Goal: Book appointment/travel/reservation

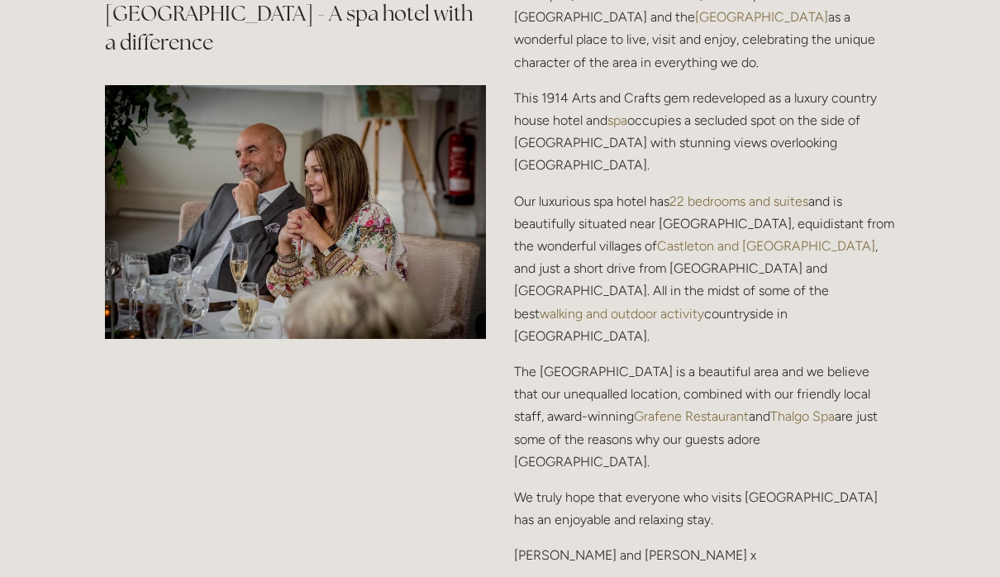
scroll to position [2039, 0]
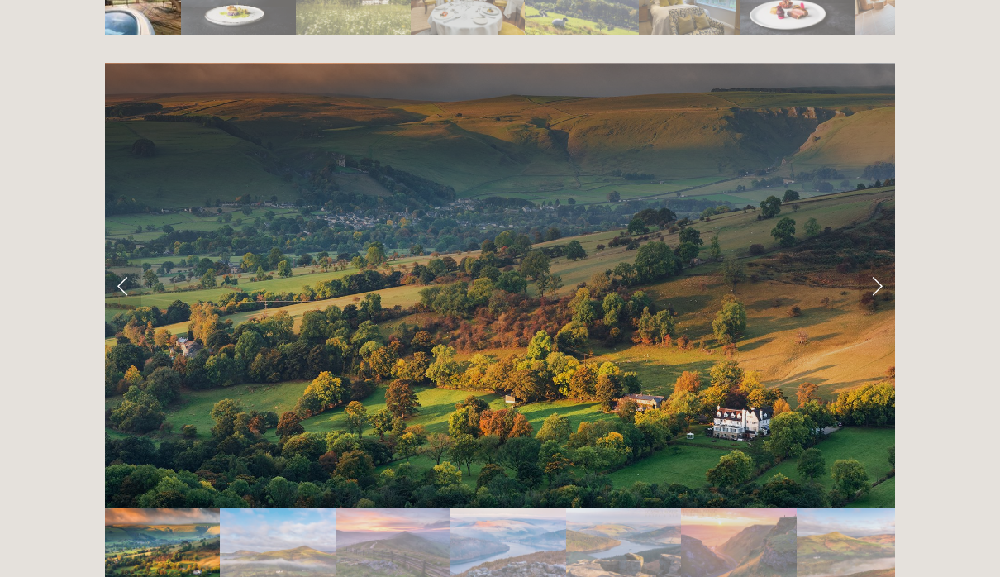
scroll to position [3279, 0]
click at [883, 260] on link "Next Slide" at bounding box center [877, 285] width 36 height 50
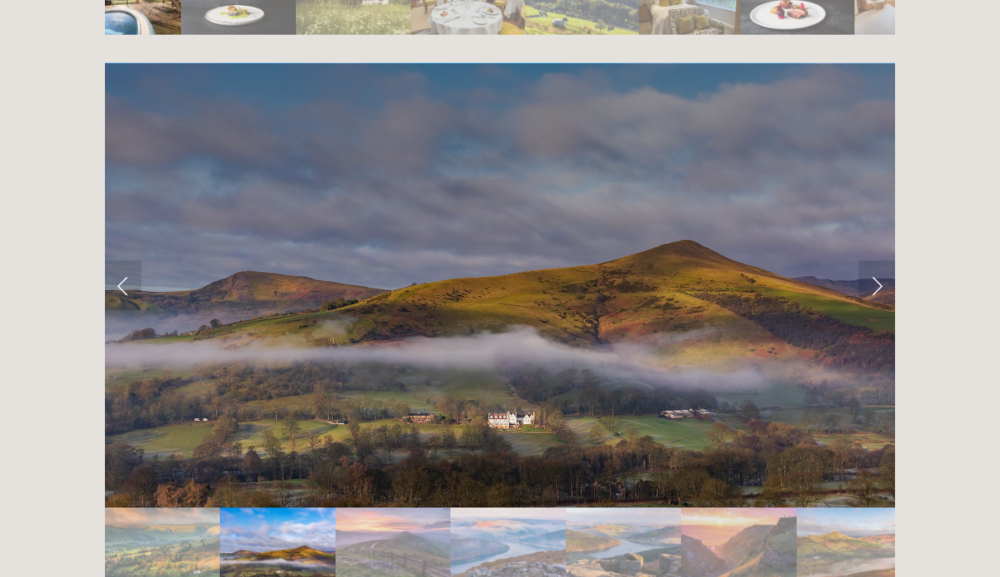
click at [882, 260] on link "Next Slide" at bounding box center [877, 285] width 36 height 50
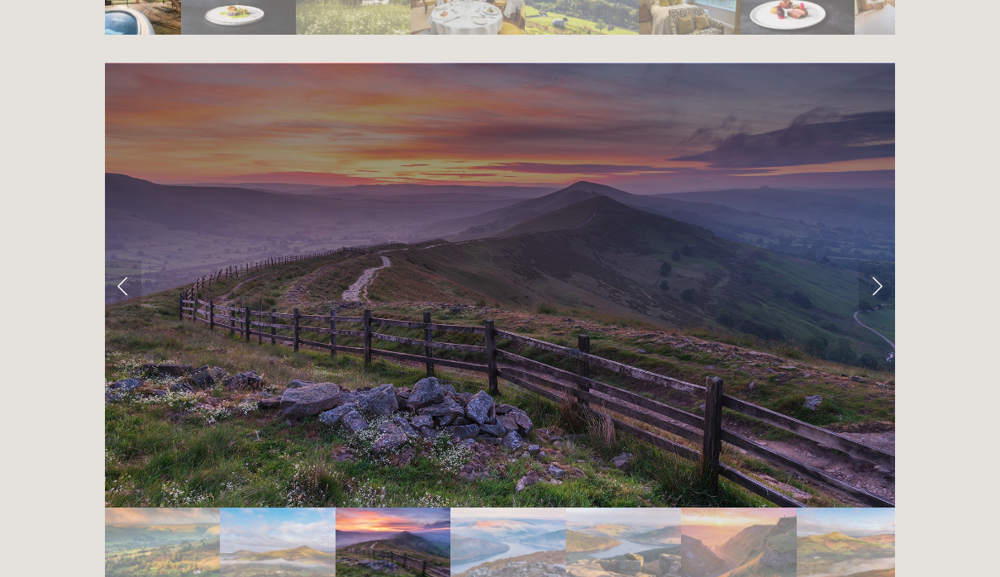
click at [881, 260] on link "Next Slide" at bounding box center [877, 285] width 36 height 50
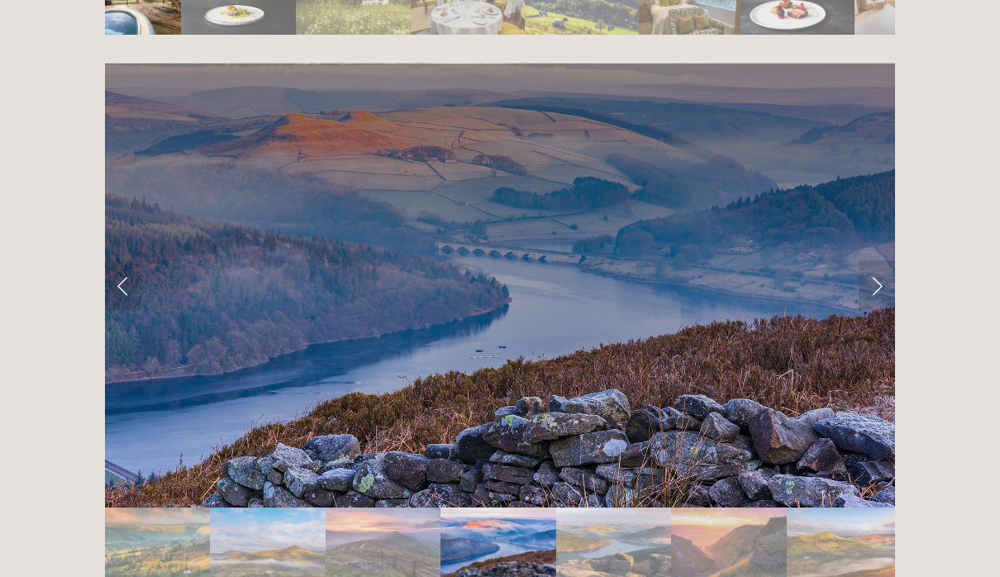
click at [885, 260] on link "Next Slide" at bounding box center [877, 285] width 36 height 50
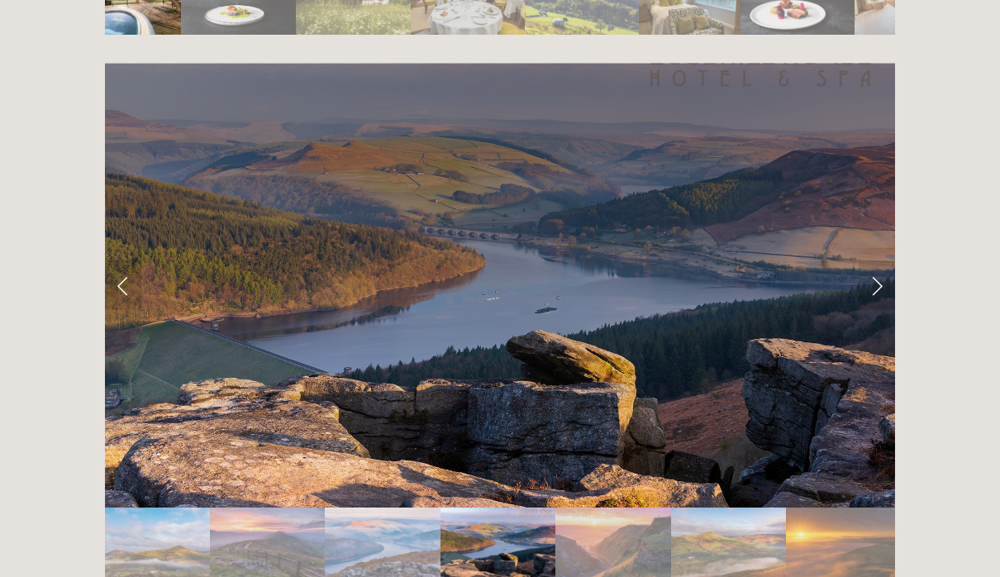
click at [884, 260] on link "Next Slide" at bounding box center [877, 285] width 36 height 50
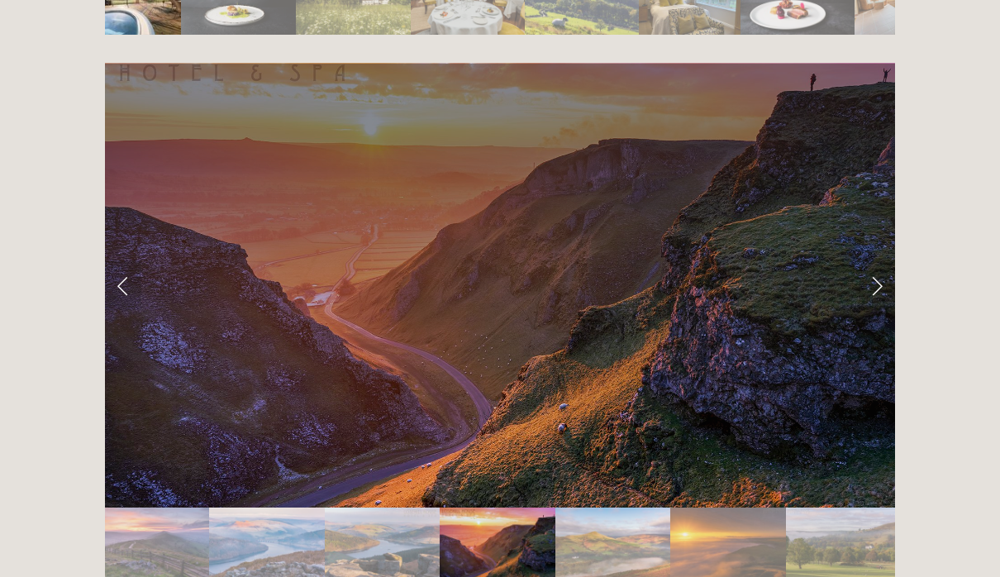
click at [883, 260] on link "Next Slide" at bounding box center [877, 285] width 36 height 50
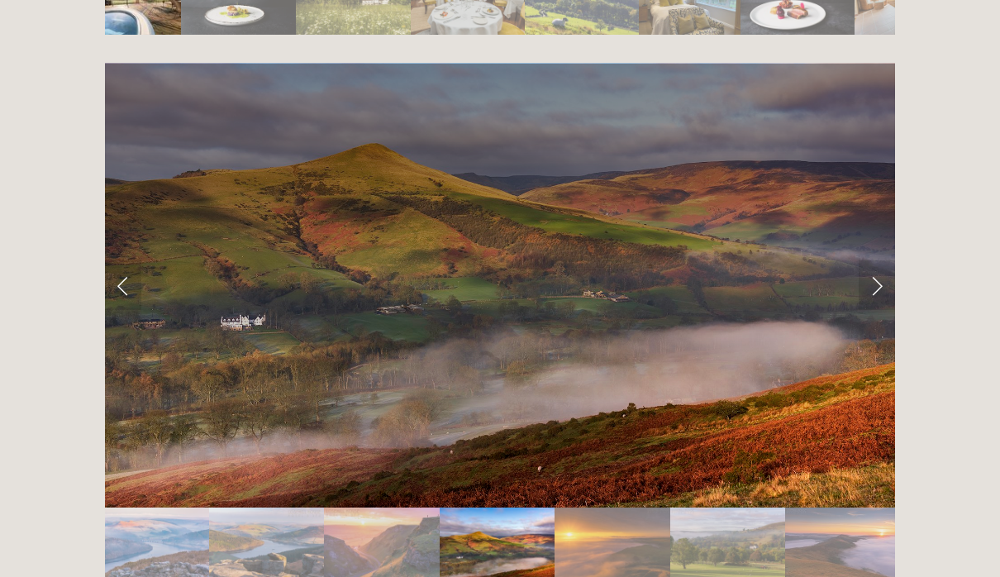
click at [890, 260] on link "Next Slide" at bounding box center [877, 285] width 36 height 50
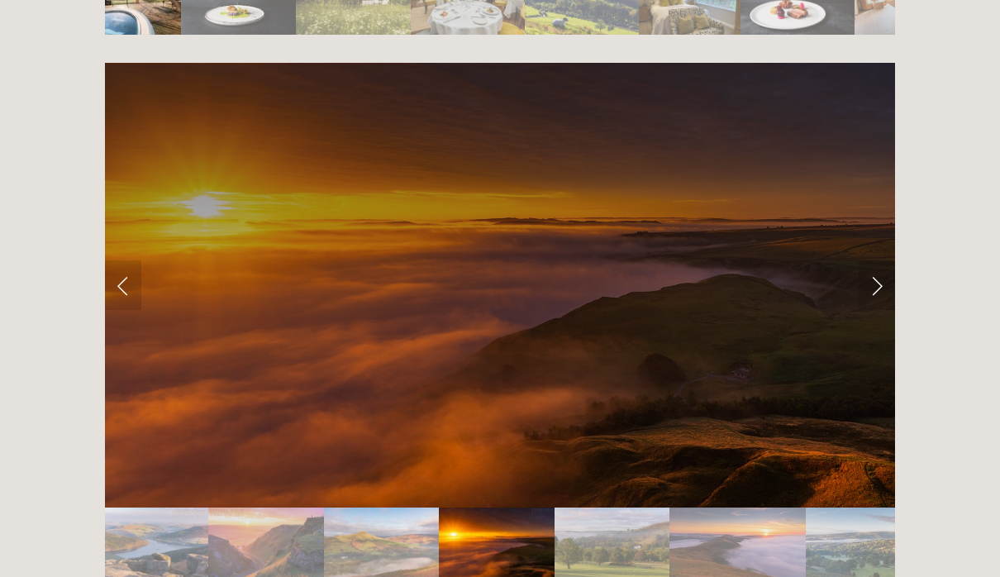
click at [881, 260] on link "Next Slide" at bounding box center [877, 285] width 36 height 50
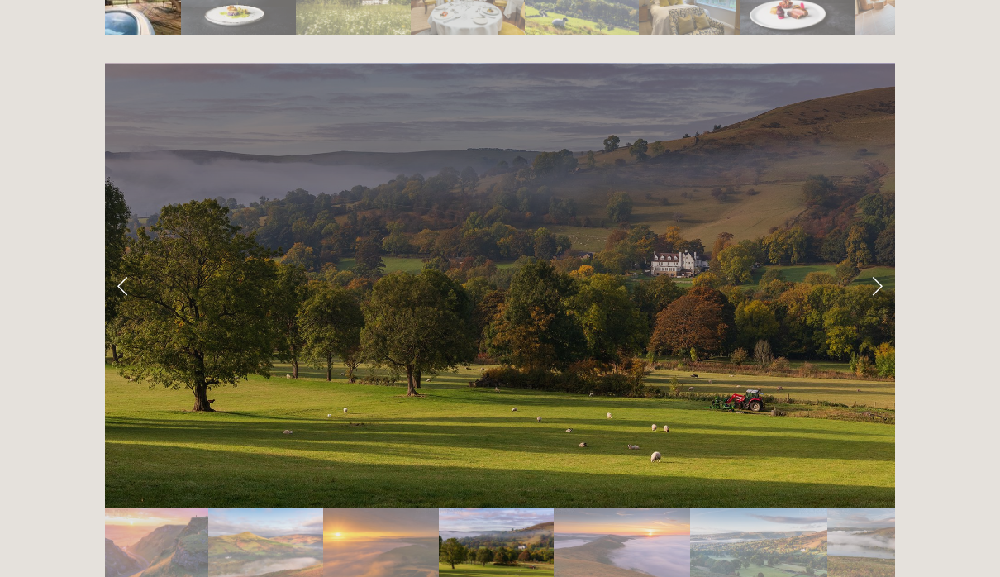
click at [888, 260] on link "Next Slide" at bounding box center [877, 285] width 36 height 50
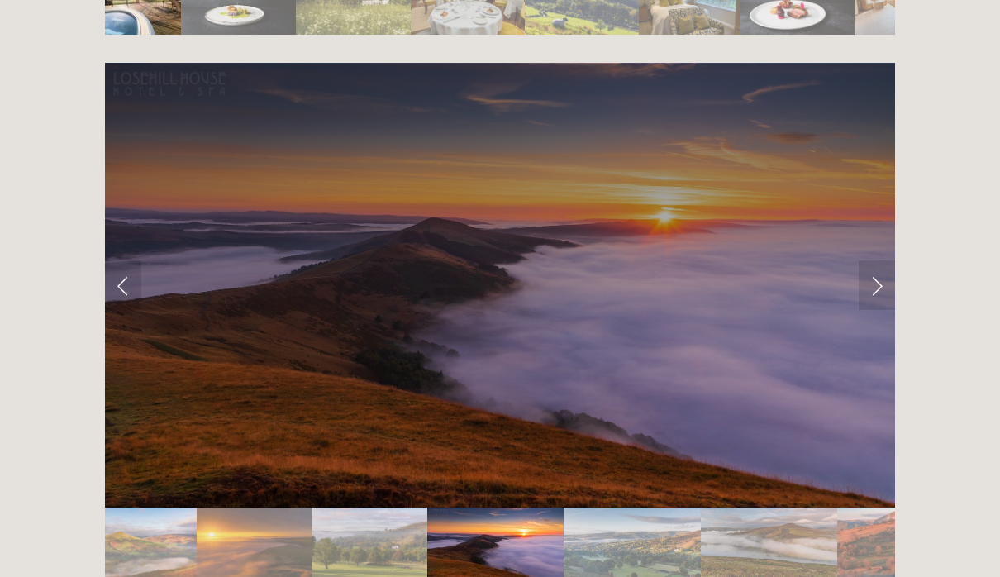
click at [884, 260] on link "Next Slide" at bounding box center [877, 285] width 36 height 50
click at [891, 260] on link "Next Slide" at bounding box center [877, 285] width 36 height 50
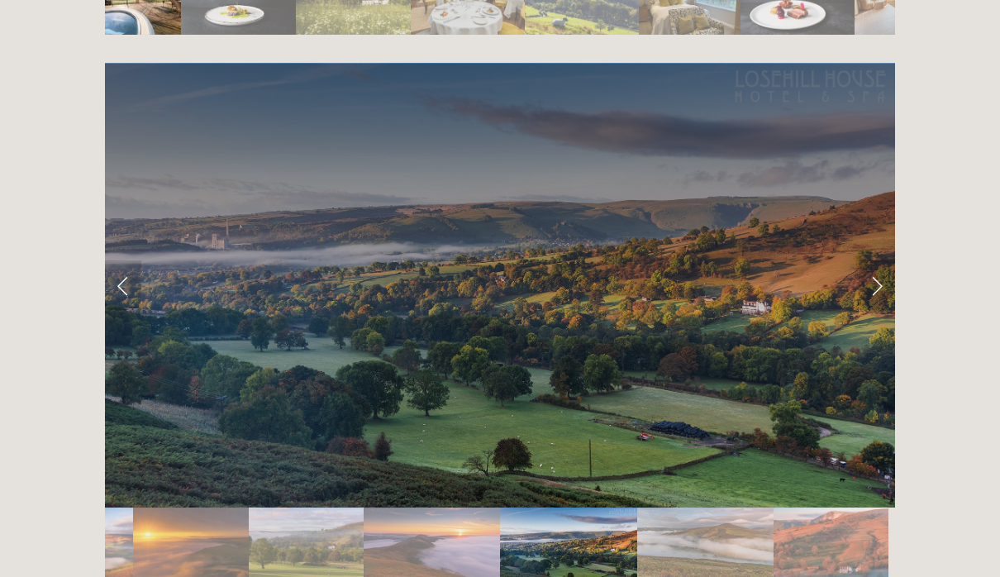
click at [886, 260] on link "Next Slide" at bounding box center [877, 285] width 36 height 50
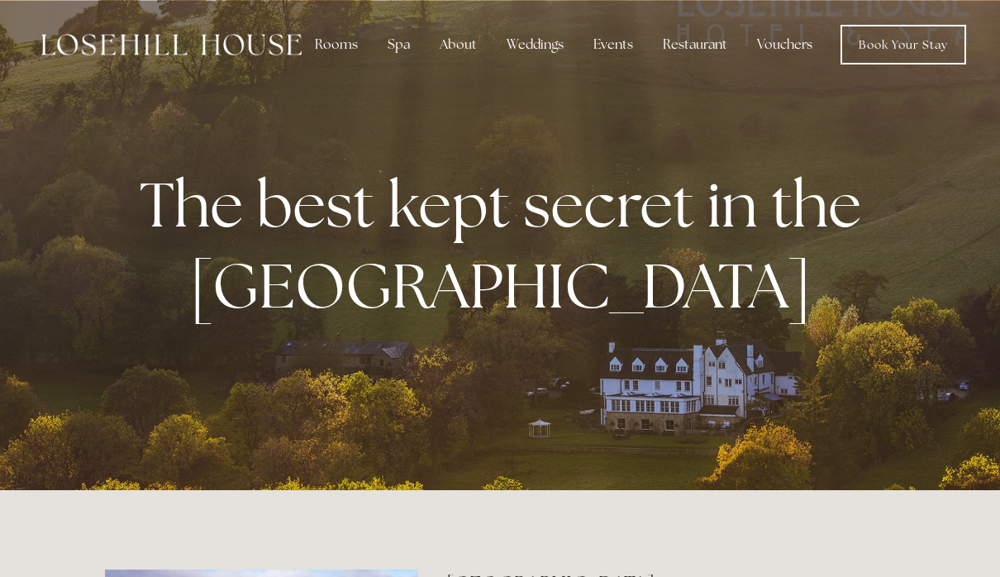
click at [899, 50] on link "Book Your Stay" at bounding box center [904, 45] width 126 height 40
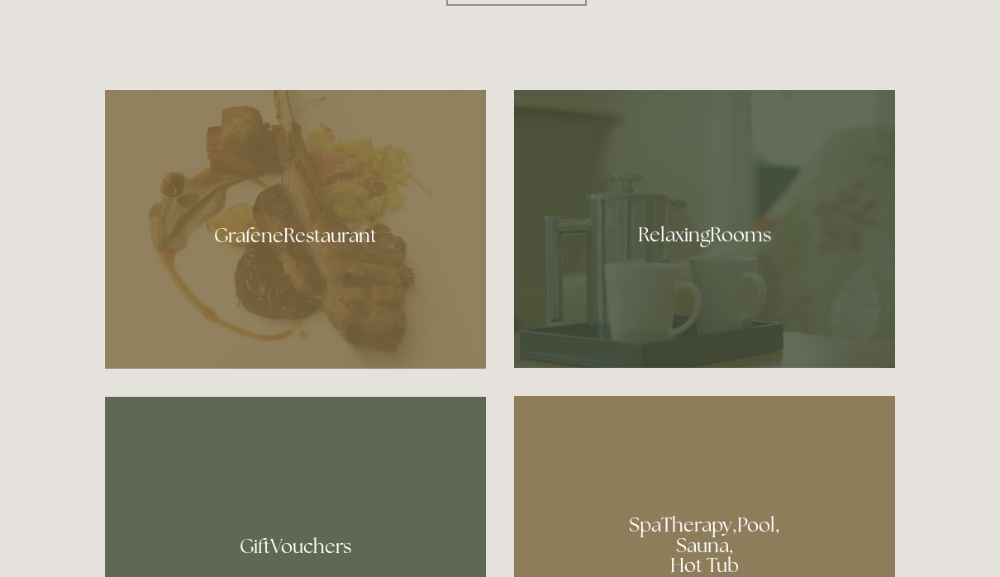
scroll to position [923, 0]
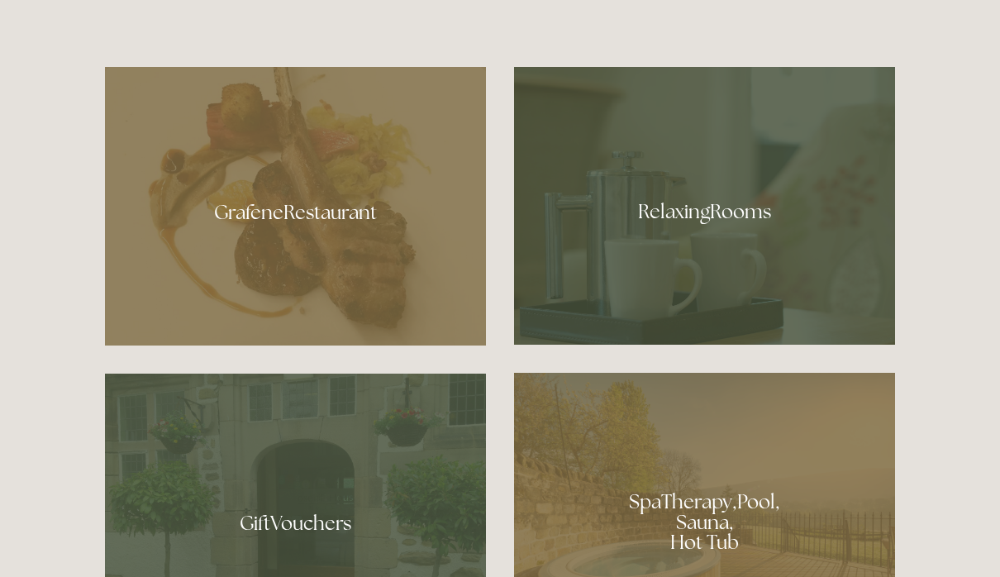
click at [303, 279] on div at bounding box center [295, 206] width 381 height 279
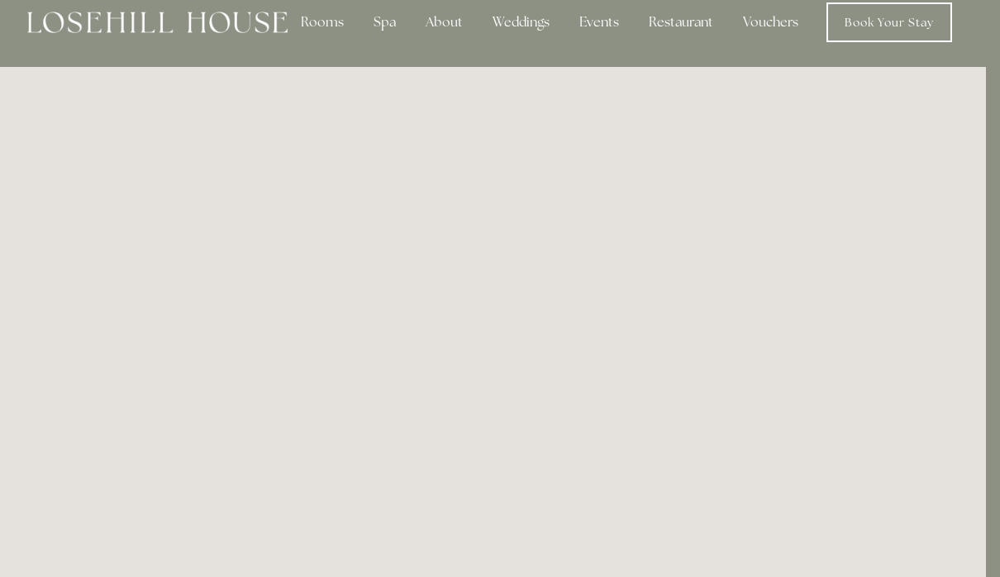
scroll to position [0, 14]
